Goal: Task Accomplishment & Management: Use online tool/utility

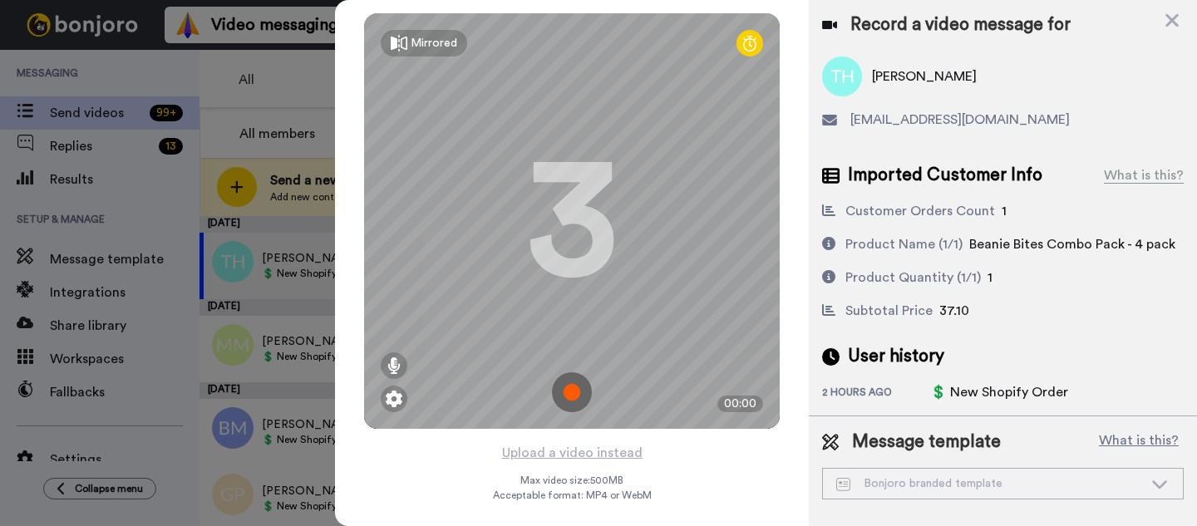
click at [568, 387] on img at bounding box center [572, 392] width 40 height 40
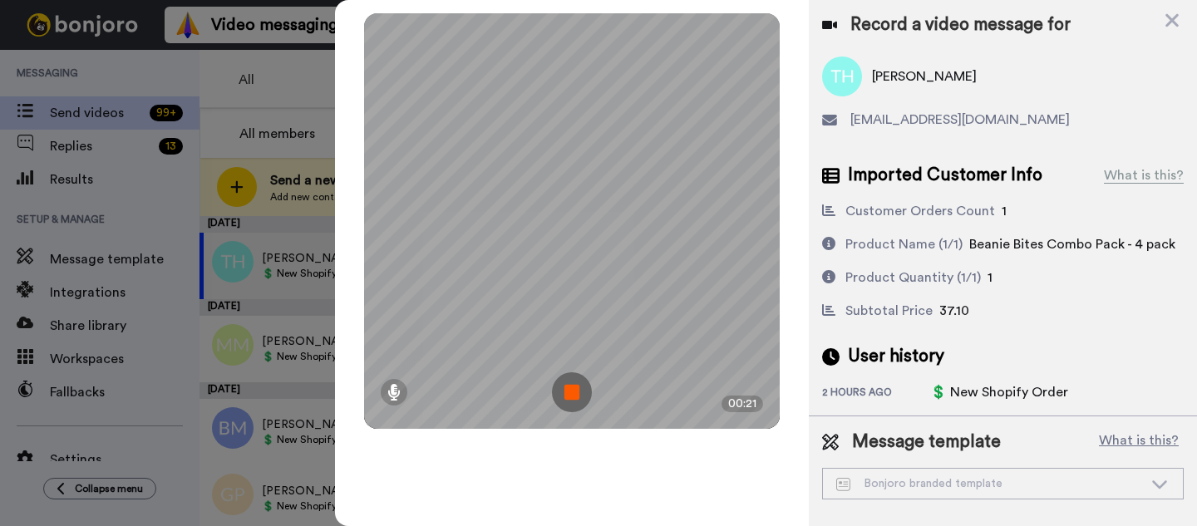
click at [575, 384] on img at bounding box center [572, 392] width 40 height 40
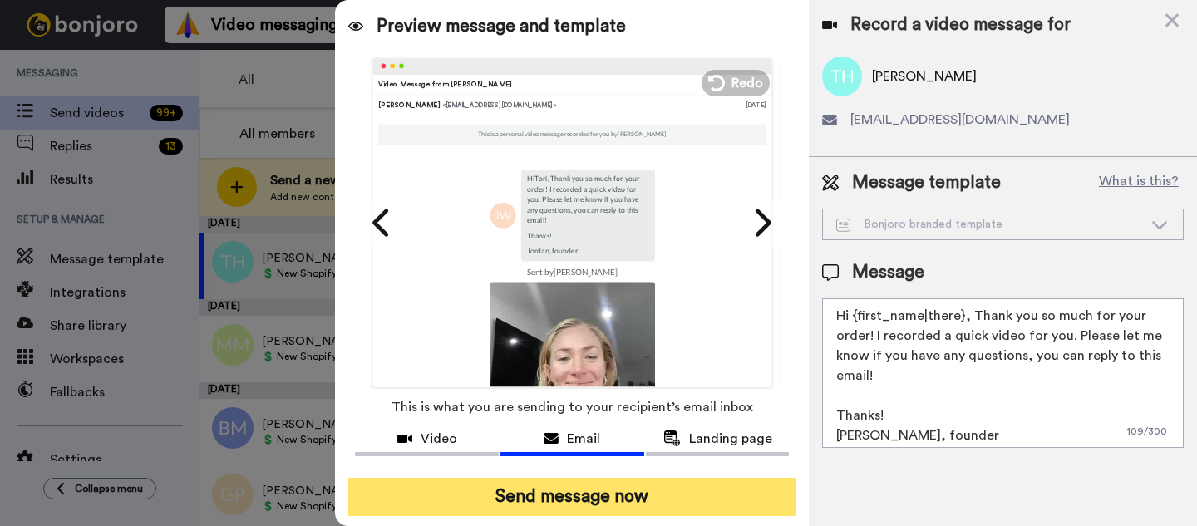
click at [637, 490] on button "Send message now" at bounding box center [571, 497] width 447 height 38
